Goal: Task Accomplishment & Management: Use online tool/utility

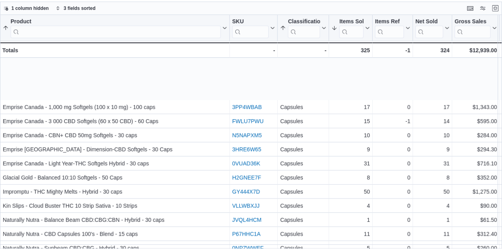
scroll to position [57, 0]
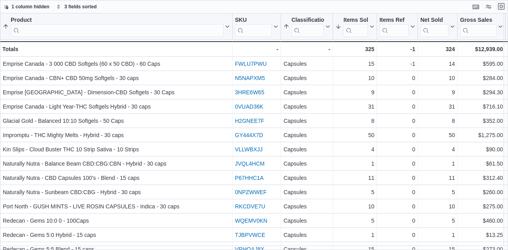
click at [499, 7] on button "Exit fullscreen" at bounding box center [501, 7] width 10 height 10
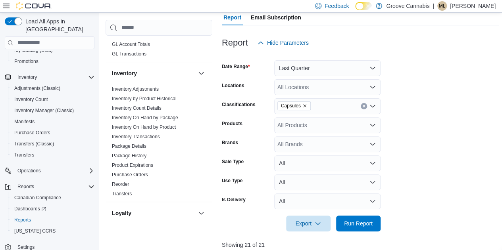
scroll to position [226, 0]
click at [144, 126] on link "Inventory On Hand by Product" at bounding box center [144, 128] width 64 height 6
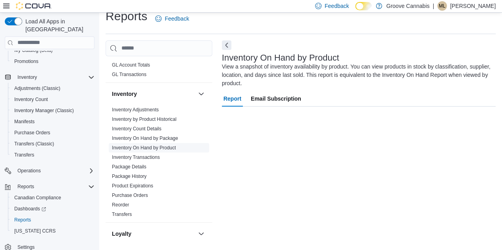
scroll to position [10, 0]
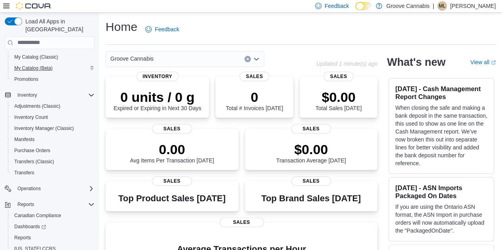
scroll to position [91, 0]
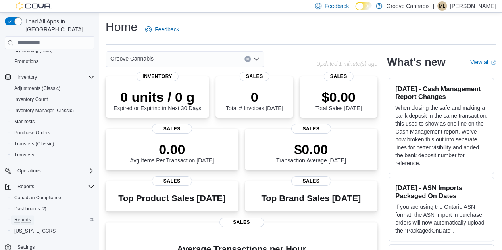
click at [20, 215] on span "Reports" at bounding box center [22, 220] width 17 height 10
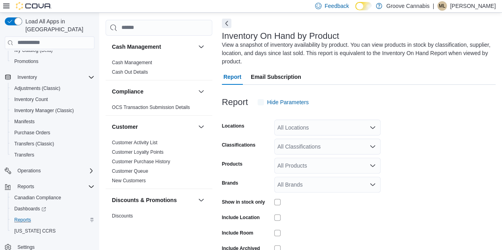
scroll to position [35, 0]
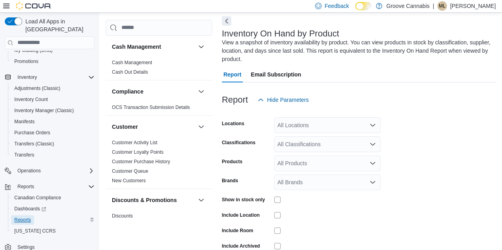
click at [20, 215] on span "Reports" at bounding box center [22, 220] width 17 height 10
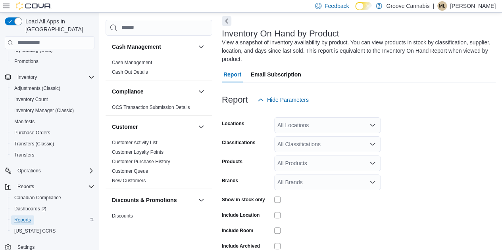
click at [20, 215] on span "Reports" at bounding box center [22, 220] width 17 height 10
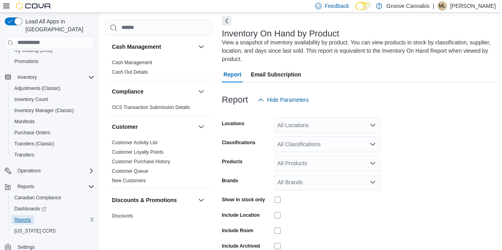
click at [20, 215] on span "Reports" at bounding box center [22, 220] width 17 height 10
click at [371, 146] on icon "Open list of options" at bounding box center [372, 144] width 6 height 6
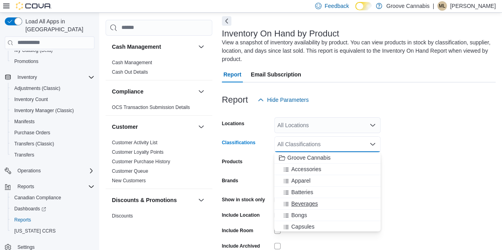
click at [303, 202] on span "Beverages" at bounding box center [304, 204] width 27 height 8
click at [299, 216] on span "Capsules" at bounding box center [302, 215] width 23 height 8
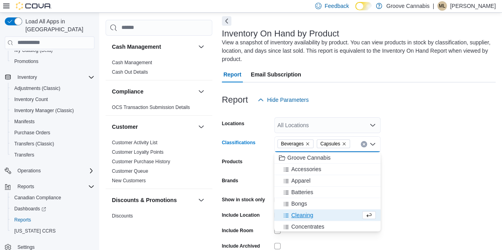
scroll to position [23, 0]
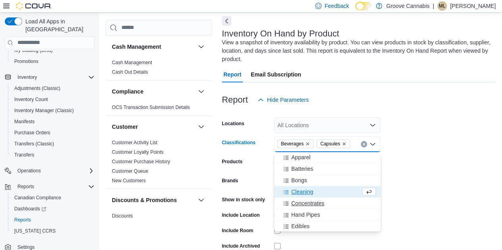
click at [295, 203] on span "Concentrates" at bounding box center [307, 204] width 33 height 8
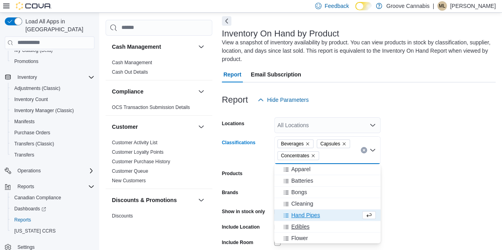
click at [297, 225] on span "Edibles" at bounding box center [300, 227] width 18 height 8
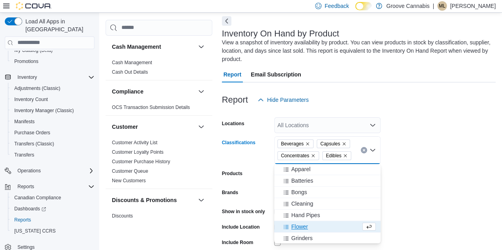
click at [297, 225] on span "Flower" at bounding box center [299, 227] width 17 height 8
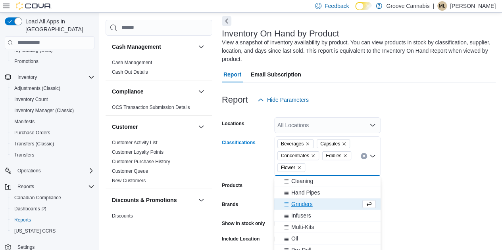
scroll to position [58, 0]
click at [294, 237] on span "Oil" at bounding box center [294, 238] width 7 height 8
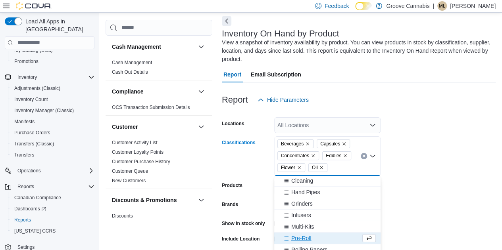
click at [294, 237] on span "Pre-Roll" at bounding box center [301, 238] width 20 height 8
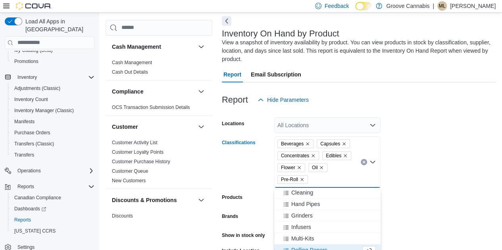
scroll to position [111, 0]
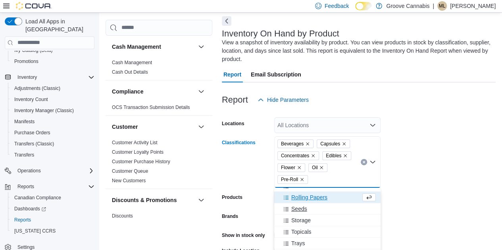
click at [298, 211] on span "Seeds" at bounding box center [299, 209] width 16 height 8
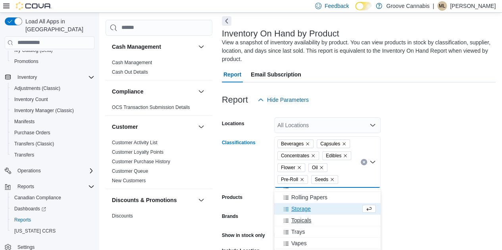
click at [298, 222] on span "Topicals" at bounding box center [301, 221] width 20 height 8
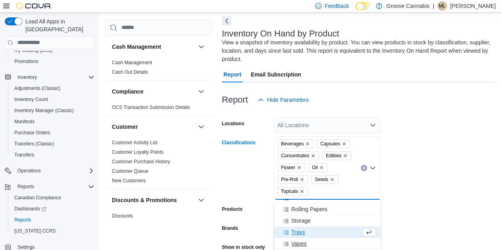
click at [298, 243] on span "Vapes" at bounding box center [298, 244] width 15 height 8
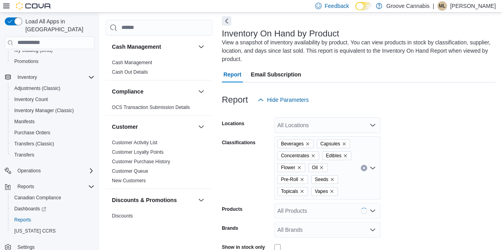
click at [417, 149] on form "Locations All Locations Classifications Beverages Capsules Concentrates Edibles…" at bounding box center [359, 215] width 274 height 214
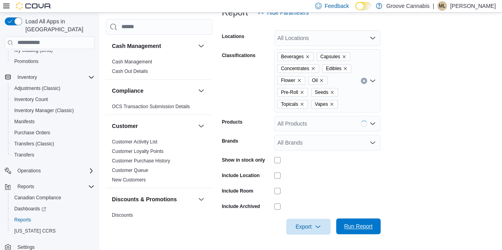
click at [359, 226] on span "Run Report" at bounding box center [358, 227] width 29 height 8
click at [357, 226] on span "Run Report" at bounding box center [358, 227] width 29 height 8
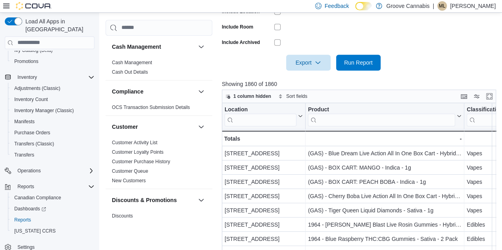
scroll to position [287, 0]
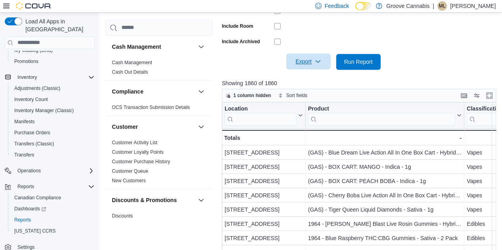
click at [307, 64] on span "Export" at bounding box center [308, 62] width 35 height 16
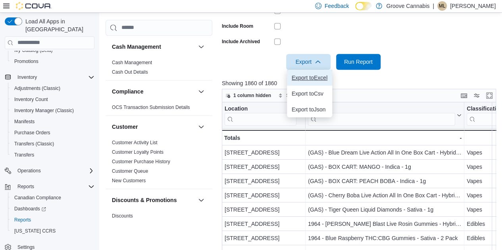
click at [307, 77] on span "Export to Excel" at bounding box center [310, 78] width 36 height 6
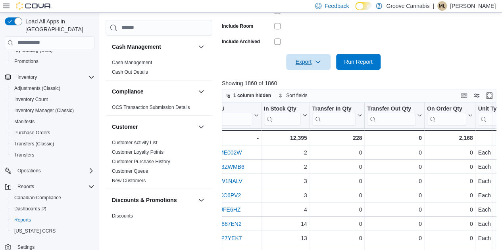
scroll to position [0, 418]
